Goal: Book appointment/travel/reservation

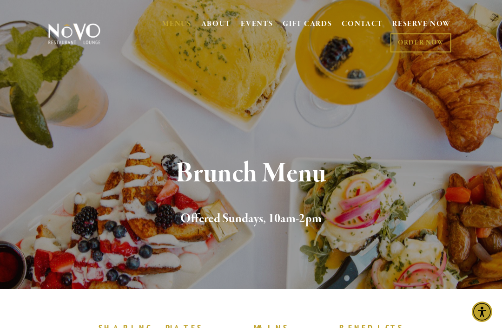
click at [419, 24] on link "RESERVE NOW" at bounding box center [421, 25] width 59 height 18
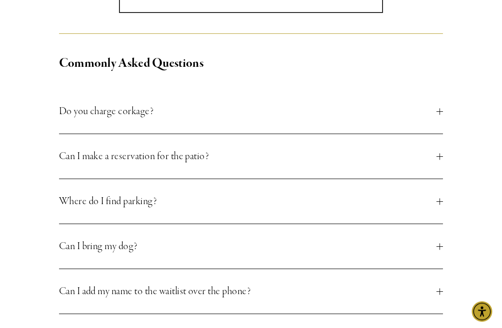
scroll to position [344, 0]
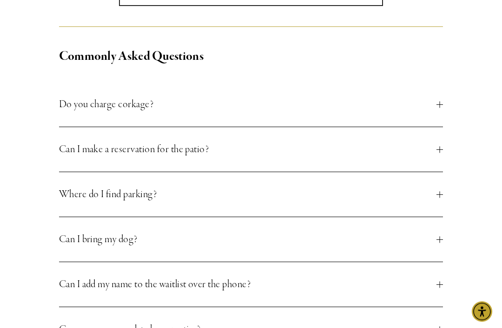
click at [436, 151] on span "Can I make a reservation for the patio?" at bounding box center [248, 150] width 378 height 17
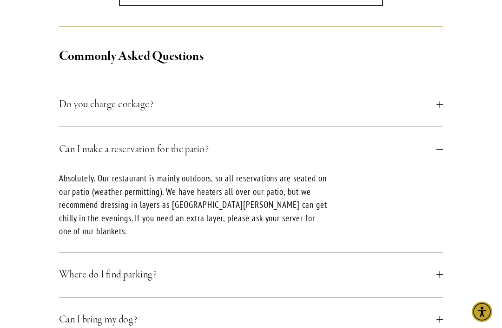
click at [438, 147] on div at bounding box center [439, 149] width 7 height 7
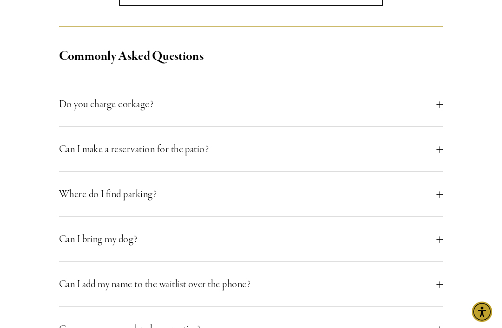
click at [439, 196] on div at bounding box center [439, 194] width 0 height 7
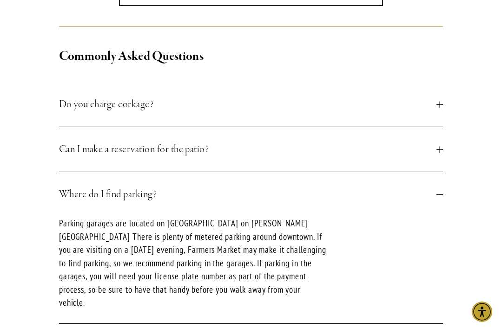
click at [441, 196] on div at bounding box center [439, 194] width 7 height 7
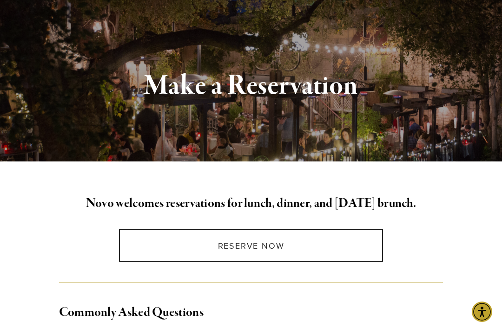
scroll to position [89, 0]
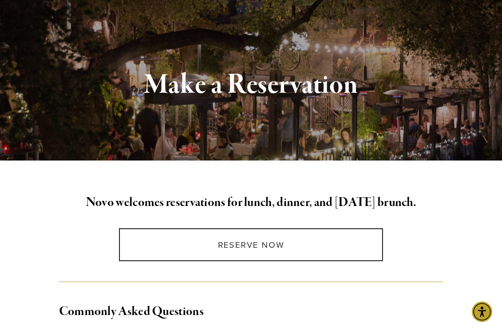
click at [257, 246] on link "Reserve Now" at bounding box center [251, 245] width 264 height 33
